Goal: Check status: Check status

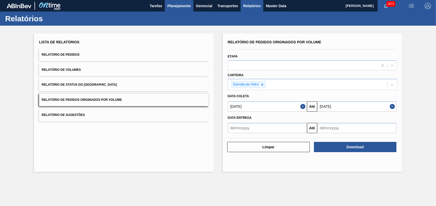
click at [175, 9] on button "Planejamento" at bounding box center [179, 6] width 29 height 12
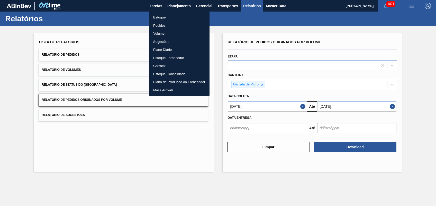
click at [156, 25] on li "Pedidos" at bounding box center [179, 26] width 60 height 8
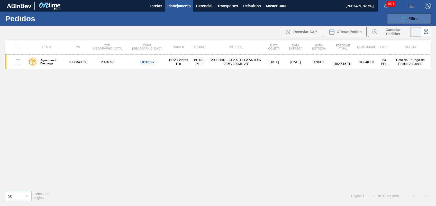
click at [411, 17] on span "Filtro" at bounding box center [412, 19] width 9 height 4
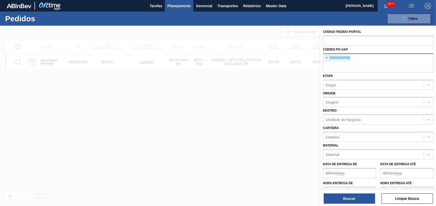
click at [330, 58] on div "× 5800340058" at bounding box center [337, 58] width 26 height 7
click at [327, 57] on span "×" at bounding box center [326, 58] width 5 height 6
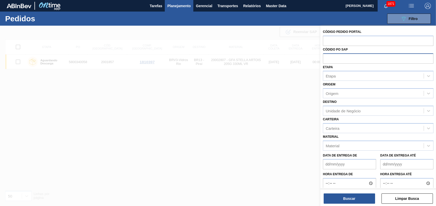
paste input "text"
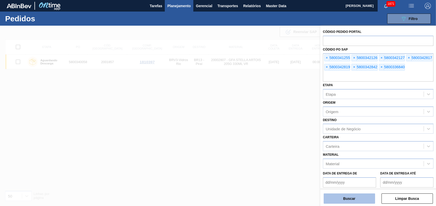
click at [349, 197] on button "Buscar" at bounding box center [348, 199] width 51 height 10
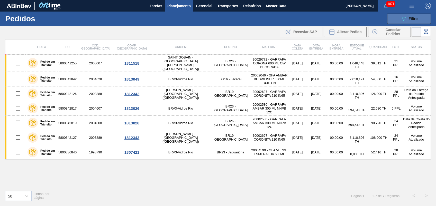
click at [400, 16] on icon "089F7B8B-B2A5-4AFE-B5C0-19BA573D28AC" at bounding box center [403, 19] width 6 height 6
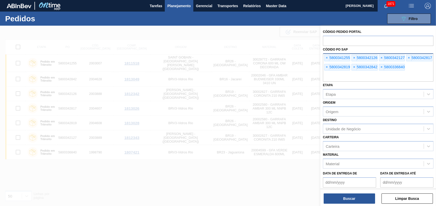
click at [329, 59] on div "× 5800341255" at bounding box center [337, 58] width 26 height 7
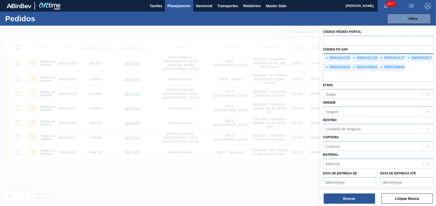
click at [329, 59] on div "× 5800341255" at bounding box center [337, 58] width 26 height 7
click at [328, 59] on span "×" at bounding box center [326, 58] width 5 height 6
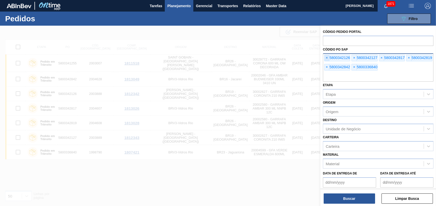
click at [328, 59] on span "×" at bounding box center [326, 58] width 5 height 6
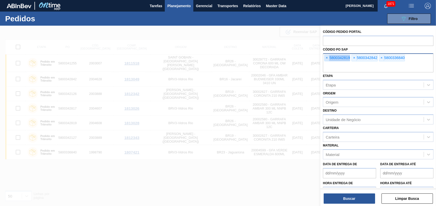
click at [328, 59] on span "×" at bounding box center [326, 58] width 5 height 6
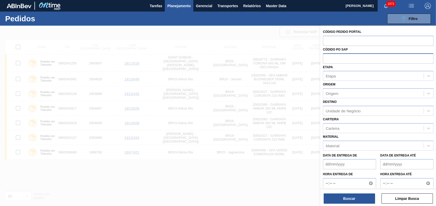
click at [328, 59] on input "text" at bounding box center [378, 58] width 110 height 10
paste input "5800336821"
type input "5800336821"
click at [362, 198] on button "Buscar" at bounding box center [348, 199] width 51 height 10
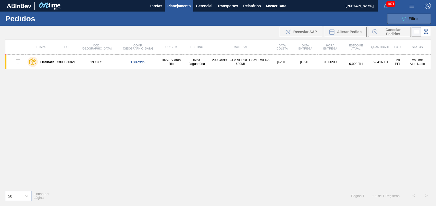
click at [398, 20] on button "089F7B8B-B2A5-4AFE-B5C0-19BA573D28AC Filtro" at bounding box center [409, 19] width 44 height 10
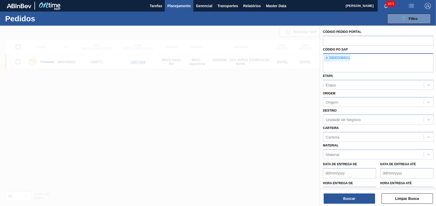
click at [326, 59] on span "×" at bounding box center [326, 58] width 5 height 6
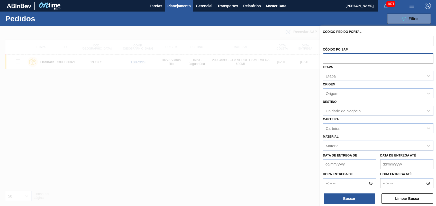
paste input "5800336821"
type input "5800336821"
click at [354, 203] on button "Buscar" at bounding box center [348, 199] width 51 height 10
